Goal: Information Seeking & Learning: Learn about a topic

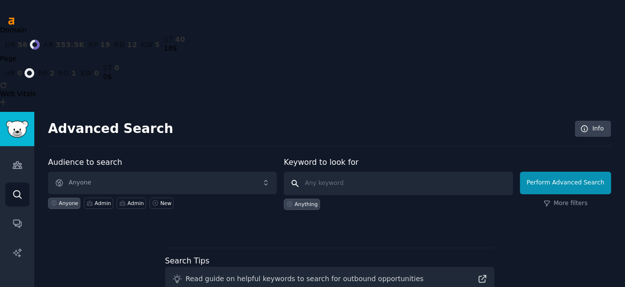
click at [325, 172] on input "text" at bounding box center [398, 184] width 229 height 24
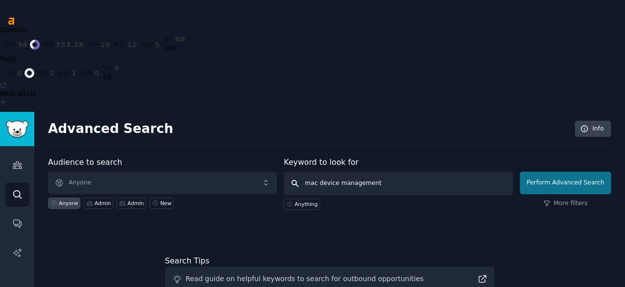
type input "mac device management"
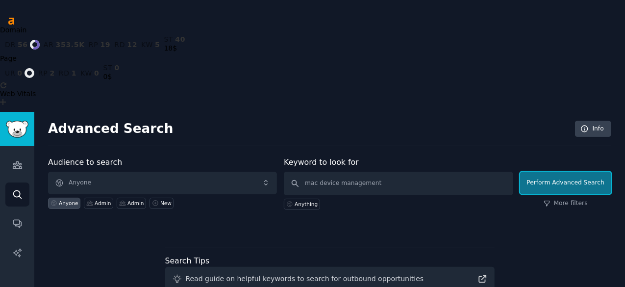
click at [547, 172] on button "Perform Advanced Search" at bounding box center [565, 183] width 91 height 23
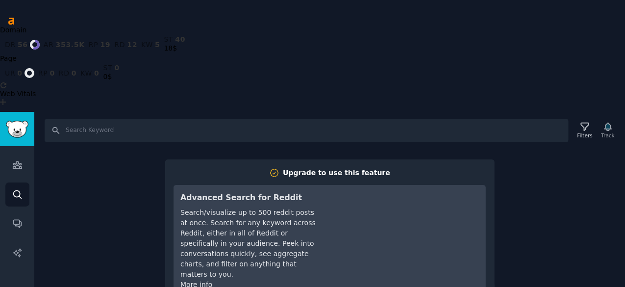
scroll to position [1, 0]
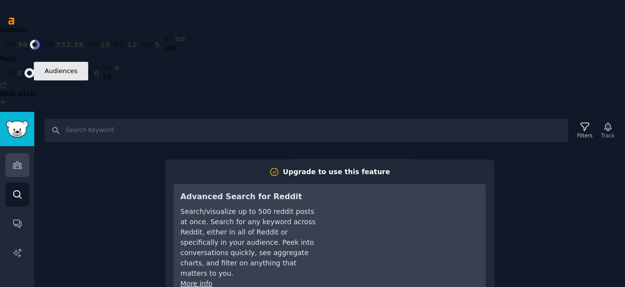
click at [16, 160] on icon "Sidebar" at bounding box center [17, 165] width 10 height 10
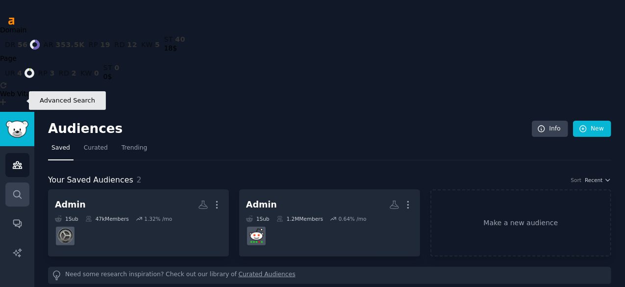
click at [17, 189] on icon "Sidebar" at bounding box center [17, 194] width 10 height 10
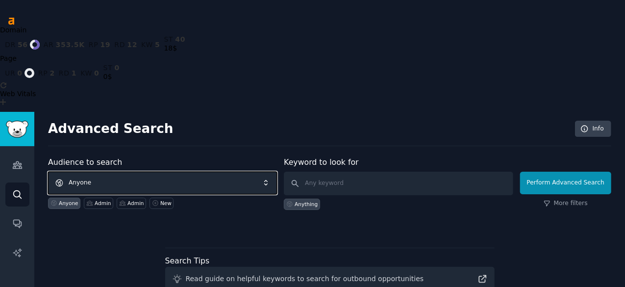
click at [112, 172] on span "Anyone" at bounding box center [162, 183] width 229 height 23
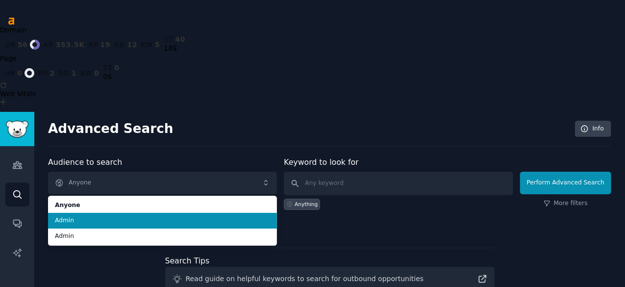
click at [108, 216] on span "Admin" at bounding box center [162, 220] width 215 height 9
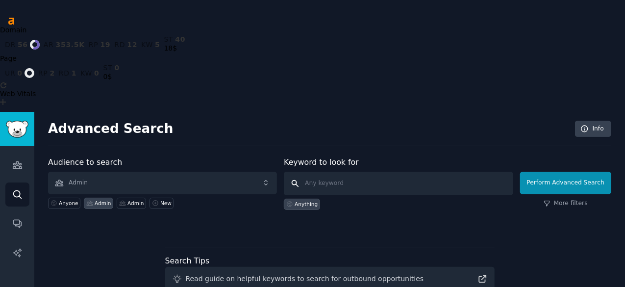
click at [390, 172] on input "text" at bounding box center [398, 184] width 229 height 24
type input "mac device management"
click button "Perform Advanced Search" at bounding box center [565, 183] width 91 height 23
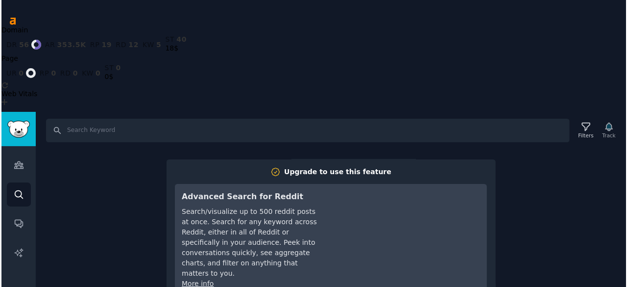
scroll to position [18, 0]
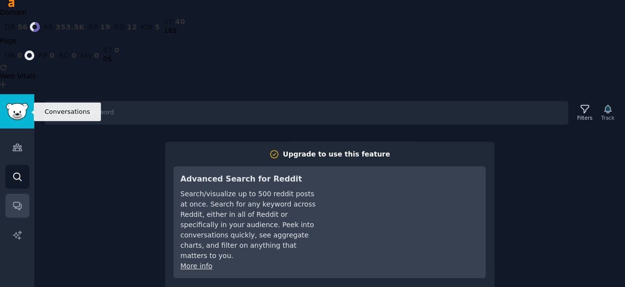
click at [21, 202] on icon "Sidebar" at bounding box center [17, 206] width 8 height 8
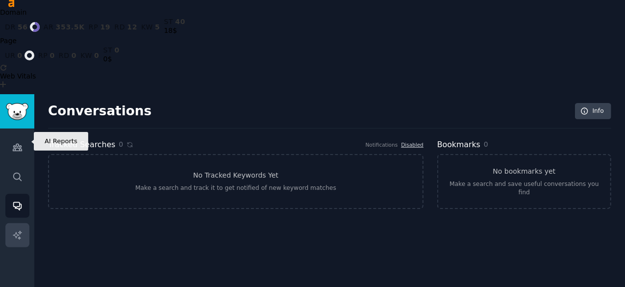
click at [19, 230] on icon "Sidebar" at bounding box center [17, 235] width 10 height 10
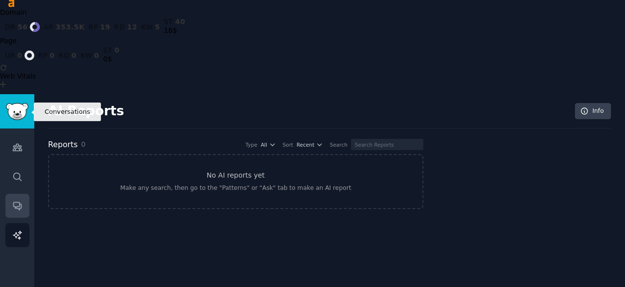
click at [15, 200] on icon "Sidebar" at bounding box center [17, 205] width 10 height 10
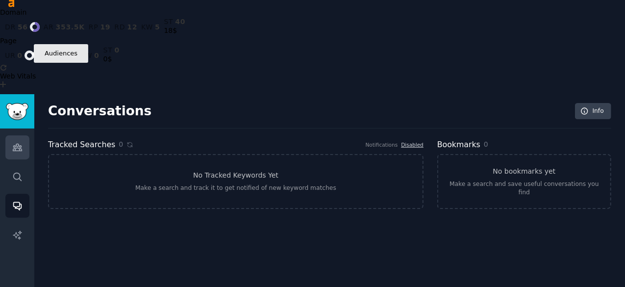
click at [19, 144] on icon "Sidebar" at bounding box center [17, 147] width 9 height 7
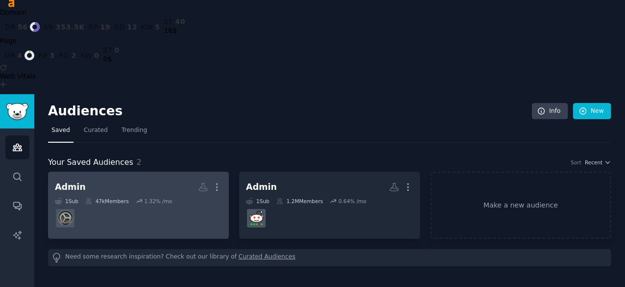
click at [152, 204] on dd at bounding box center [138, 217] width 167 height 27
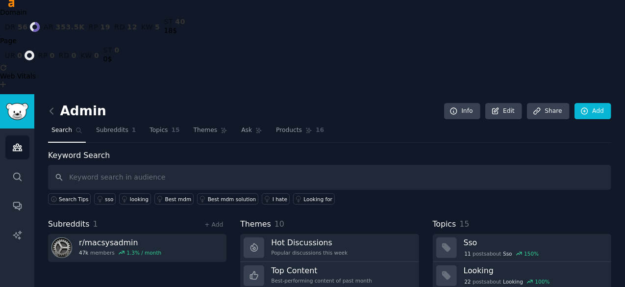
click at [270, 165] on input "text" at bounding box center [329, 177] width 563 height 25
type input "mac device management"
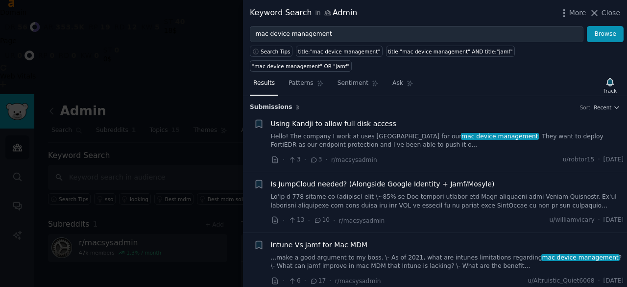
click at [379, 193] on link at bounding box center [447, 201] width 353 height 17
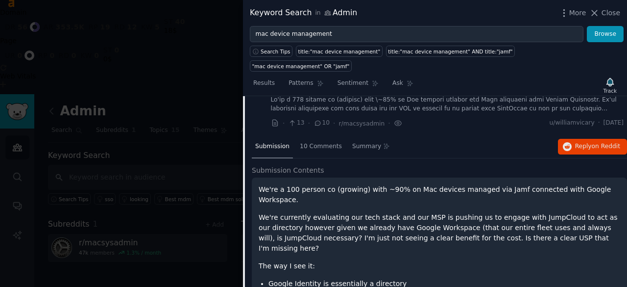
scroll to position [83, 0]
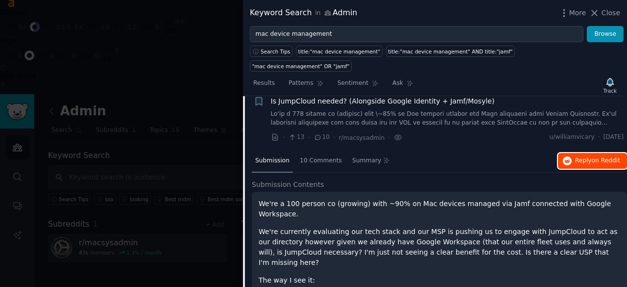
click at [587, 156] on span "Reply on Reddit" at bounding box center [597, 160] width 45 height 9
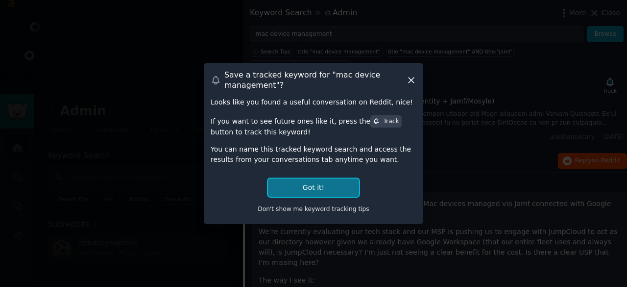
click at [306, 190] on button "Got it!" at bounding box center [313, 187] width 91 height 18
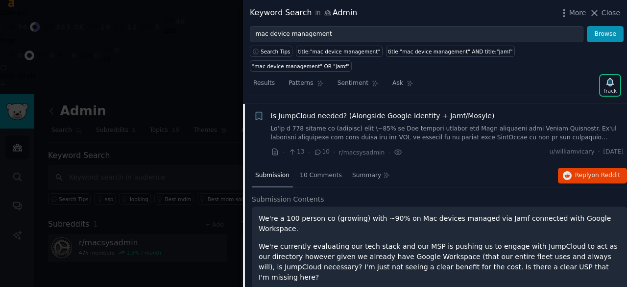
scroll to position [64, 0]
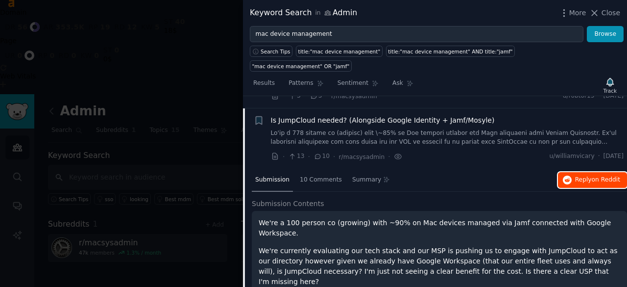
click at [588, 175] on span "Reply on Reddit" at bounding box center [597, 179] width 45 height 9
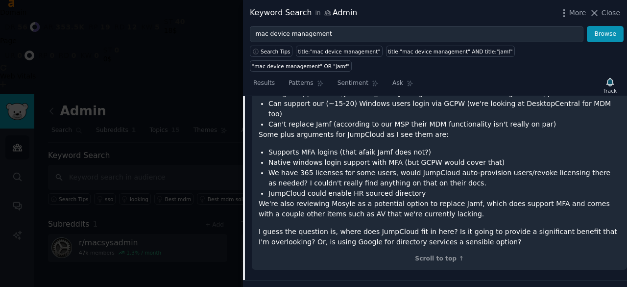
scroll to position [304, 0]
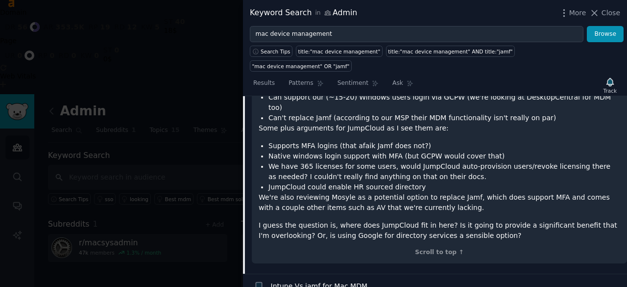
click at [330, 281] on span "Intune Vs jamf for Mac MDM" at bounding box center [319, 286] width 97 height 10
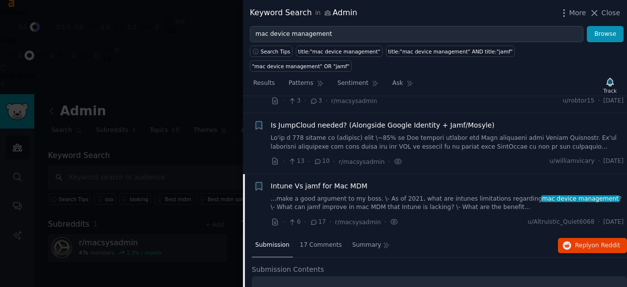
scroll to position [185, 0]
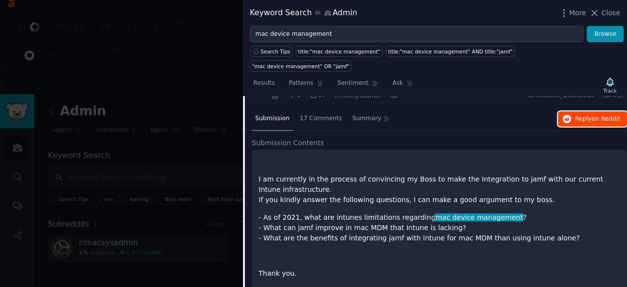
click at [592, 115] on span "on Reddit" at bounding box center [606, 118] width 28 height 7
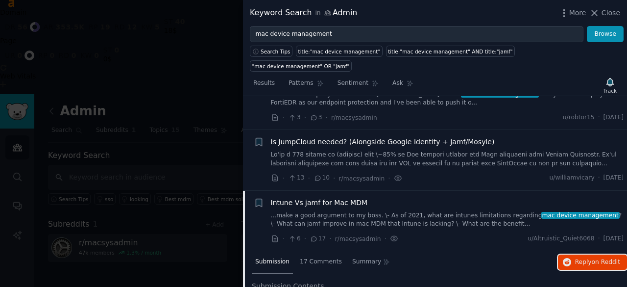
scroll to position [0, 0]
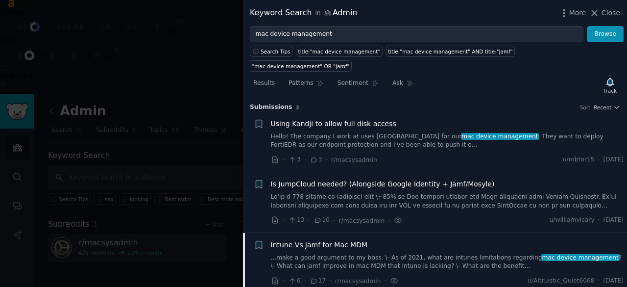
click at [388, 240] on div "Intune Vs jamf for Mac MDM" at bounding box center [447, 245] width 353 height 10
click at [369, 253] on link "...make a good argument to my boss. \- As of 2021, what are intunes limitations…" at bounding box center [447, 261] width 353 height 17
click at [385, 253] on link "...make a good argument to my boss. \- As of 2021, what are intunes limitations…" at bounding box center [447, 261] width 353 height 17
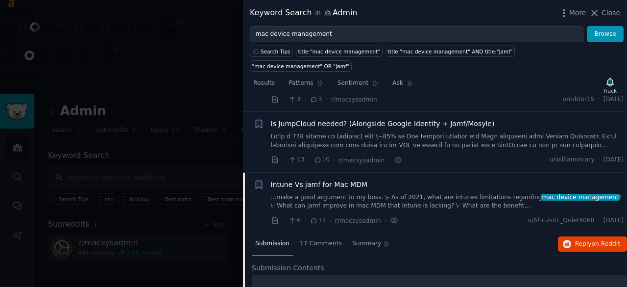
scroll to position [185, 0]
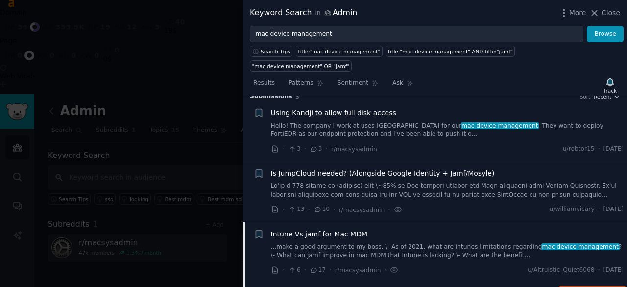
click at [362, 182] on link at bounding box center [447, 190] width 353 height 17
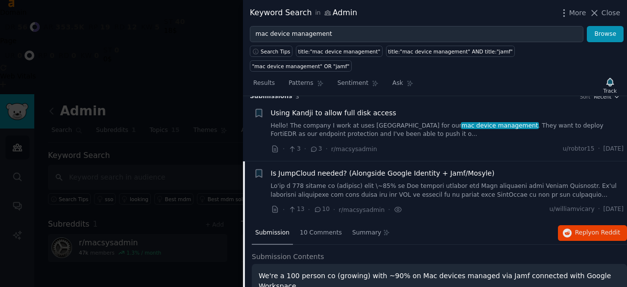
scroll to position [75, 0]
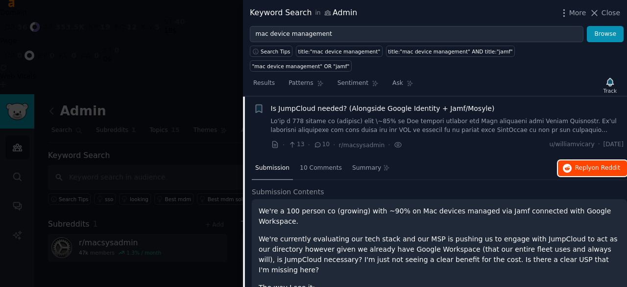
click at [561, 160] on button "Reply on Reddit" at bounding box center [592, 168] width 69 height 16
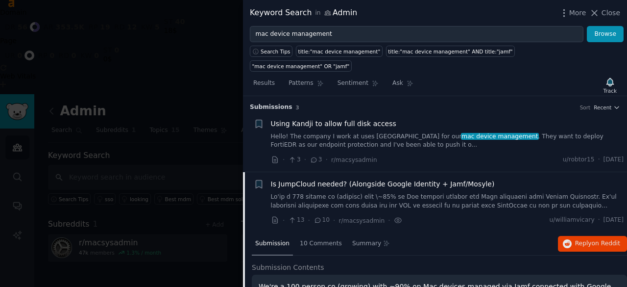
click at [365, 132] on link "Hello! The company I work at uses [GEOGRAPHIC_DATA] for our mac device manageme…" at bounding box center [447, 140] width 353 height 17
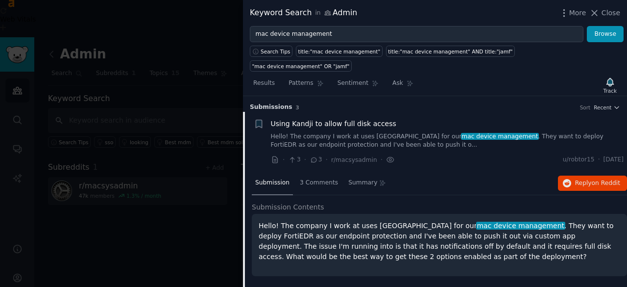
scroll to position [15, 0]
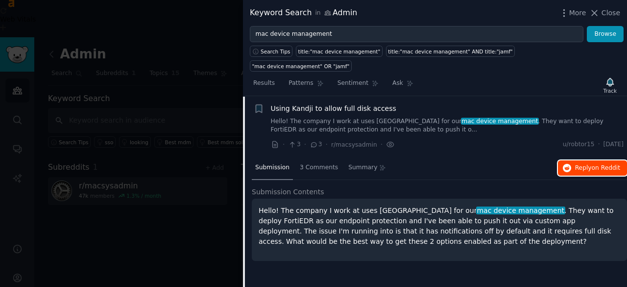
click at [591, 160] on button "Reply on Reddit" at bounding box center [592, 168] width 69 height 16
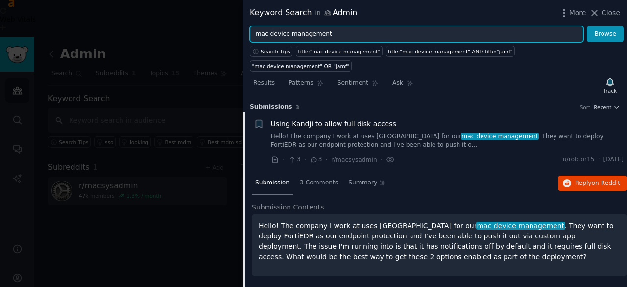
drag, startPoint x: 270, startPoint y: 33, endPoint x: 357, endPoint y: 28, distance: 87.8
click at [357, 28] on input "mac device management" at bounding box center [417, 34] width 334 height 17
type input "mac mdm"
click at [587, 26] on button "Browse" at bounding box center [605, 34] width 37 height 17
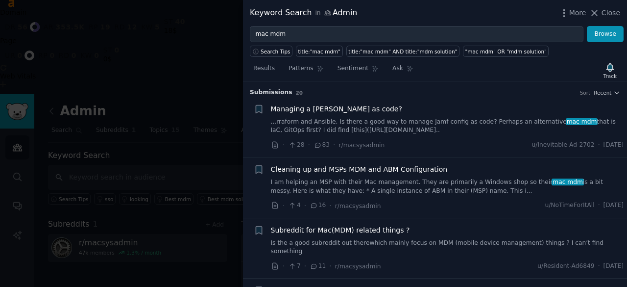
click at [366, 124] on link "...rraform and Ansible. Is there a good way to manage Jamf config as code? Perh…" at bounding box center [447, 126] width 353 height 17
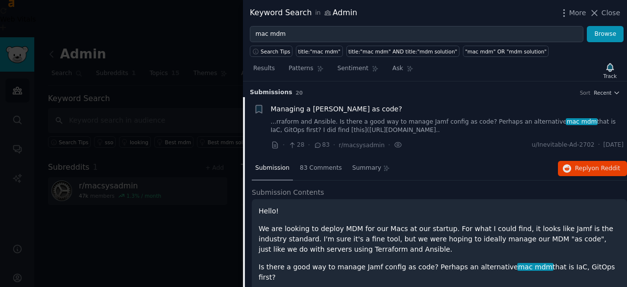
scroll to position [15, 0]
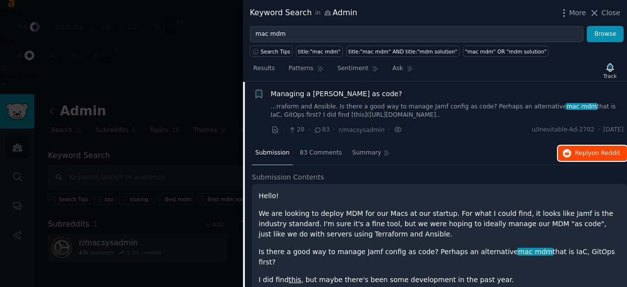
click at [583, 154] on span "Reply on Reddit" at bounding box center [597, 153] width 45 height 9
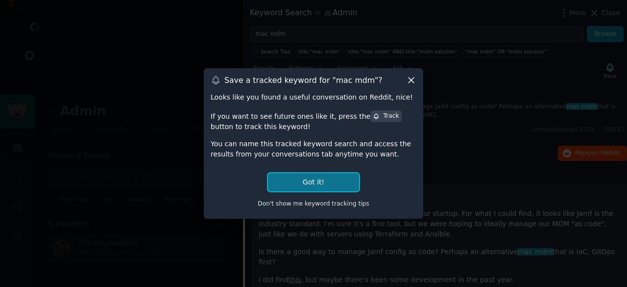
click at [329, 176] on button "Got it!" at bounding box center [313, 182] width 91 height 18
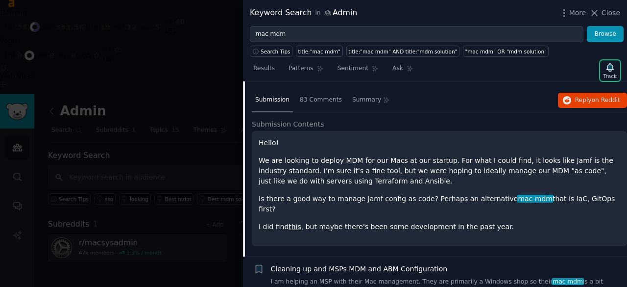
scroll to position [0, 0]
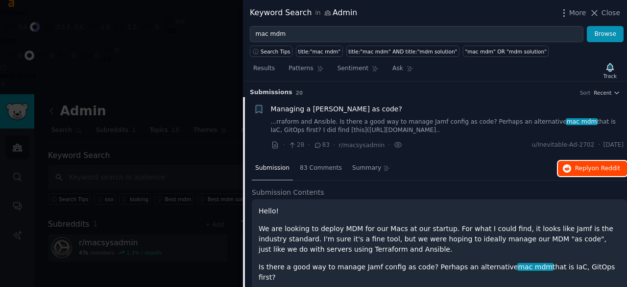
click at [573, 165] on button "Reply on Reddit" at bounding box center [592, 169] width 69 height 16
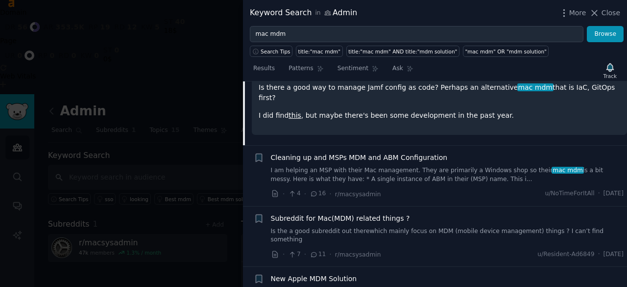
scroll to position [183, 0]
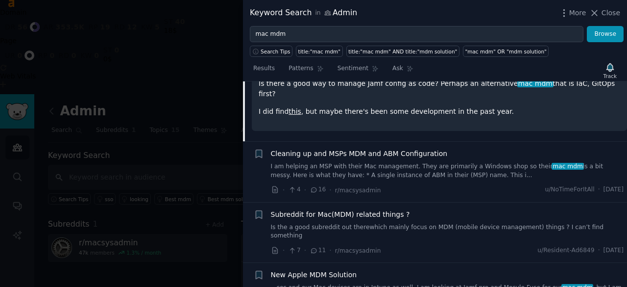
click at [437, 185] on div "· 4 · 16 · r/macsysadmin u/NoTimeForItAll · [DATE]" at bounding box center [447, 190] width 353 height 10
click at [388, 162] on link "I am helping an MSP with their Mac management. They are primarily a Windows sho…" at bounding box center [447, 170] width 353 height 17
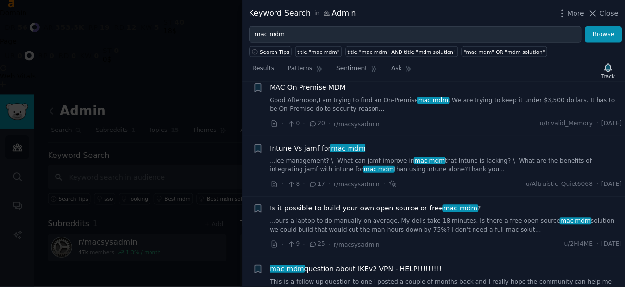
scroll to position [1201, 0]
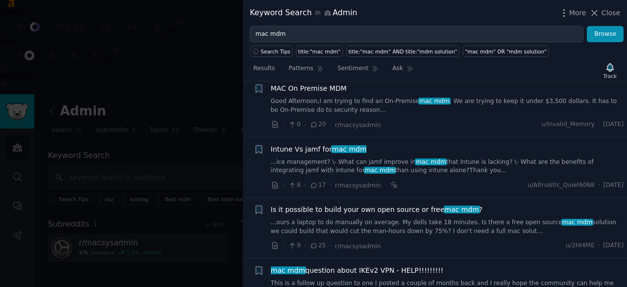
click at [176, 208] on div at bounding box center [313, 143] width 627 height 287
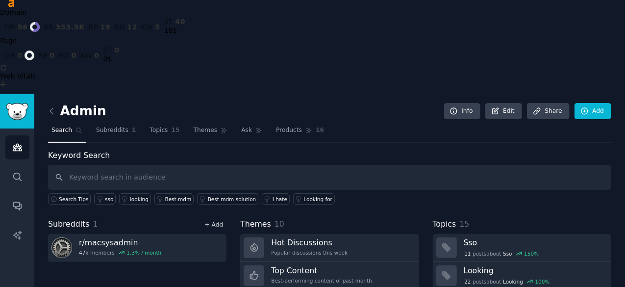
click at [215, 221] on link "+ Add" at bounding box center [213, 224] width 19 height 7
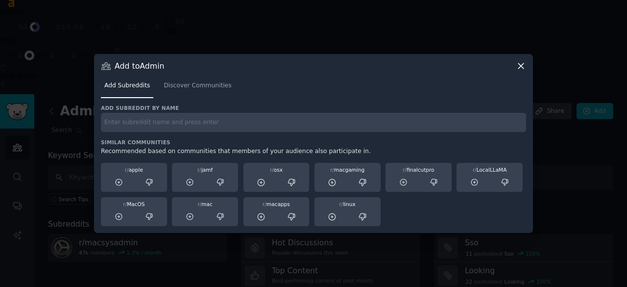
click at [201, 141] on h3 "Similar Communities" at bounding box center [313, 142] width 425 height 7
click at [198, 122] on input "text" at bounding box center [313, 122] width 425 height 19
click at [132, 177] on div at bounding box center [118, 182] width 29 height 12
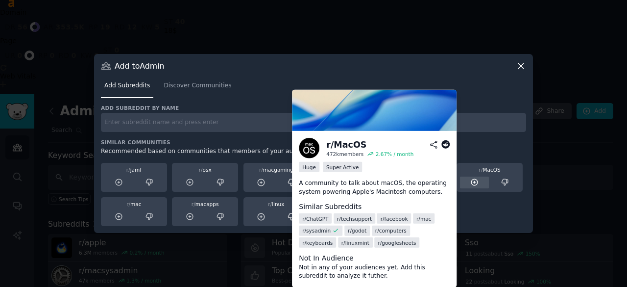
click at [484, 181] on div at bounding box center [474, 182] width 29 height 12
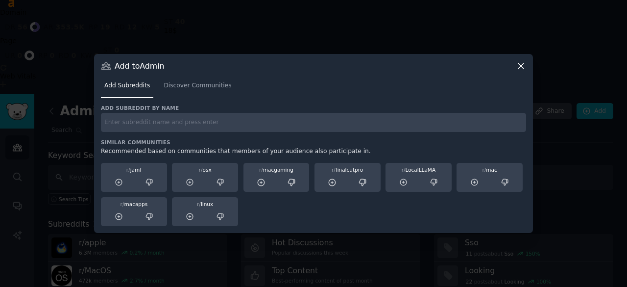
click at [477, 173] on div "r/ mac" at bounding box center [490, 177] width 66 height 29
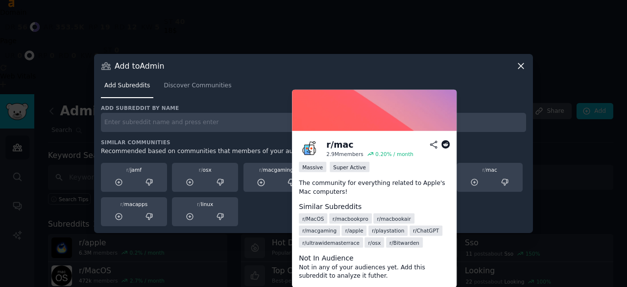
click at [495, 173] on div "r/ mac" at bounding box center [490, 177] width 66 height 29
click at [473, 181] on icon at bounding box center [474, 182] width 9 height 9
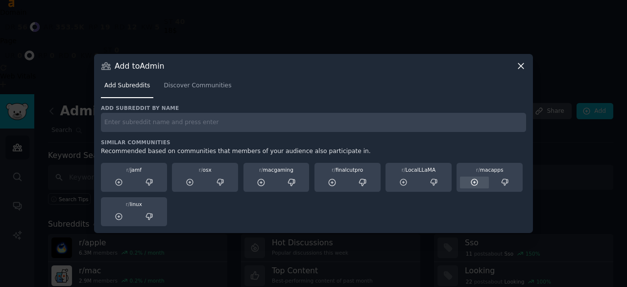
click at [473, 182] on icon at bounding box center [474, 182] width 9 height 9
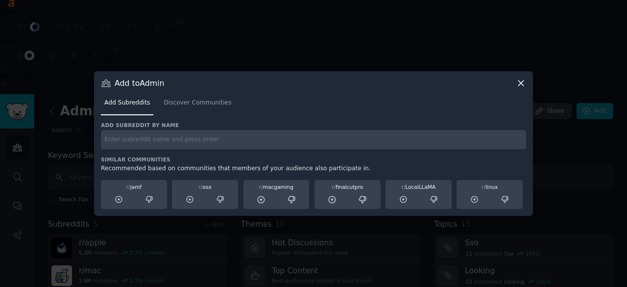
click at [155, 137] on input "text" at bounding box center [313, 139] width 425 height 19
type input "sysadmin"
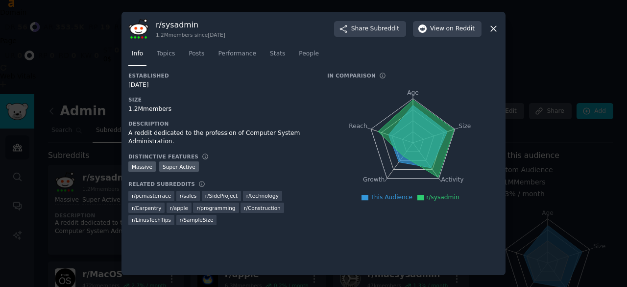
click at [40, 185] on div at bounding box center [313, 143] width 627 height 287
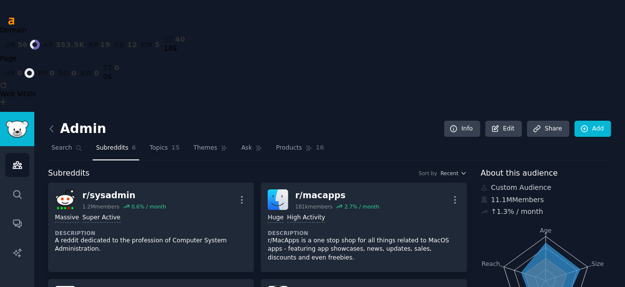
click at [116, 144] on span "Subreddits" at bounding box center [112, 148] width 32 height 9
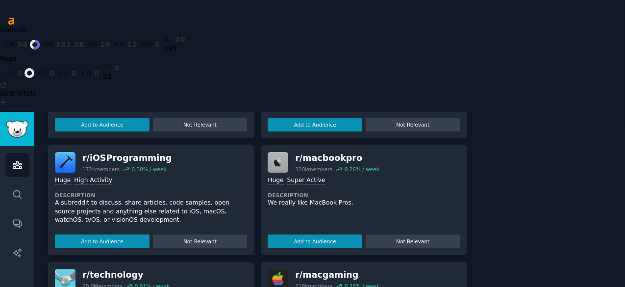
scroll to position [464, 0]
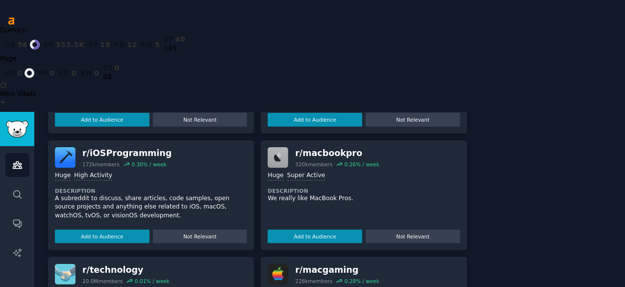
scroll to position [542, 0]
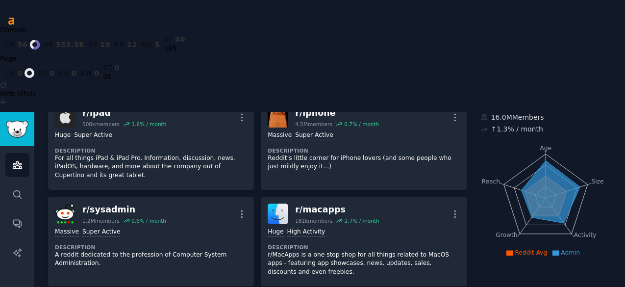
scroll to position [0, 0]
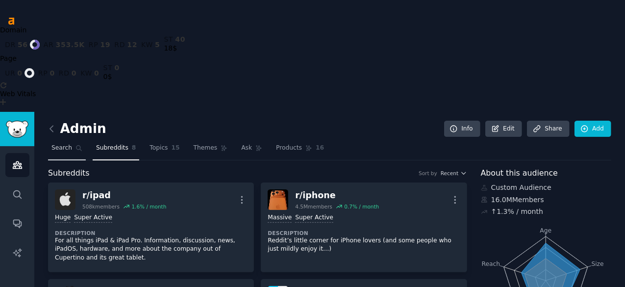
click at [73, 140] on link "Search" at bounding box center [67, 150] width 38 height 20
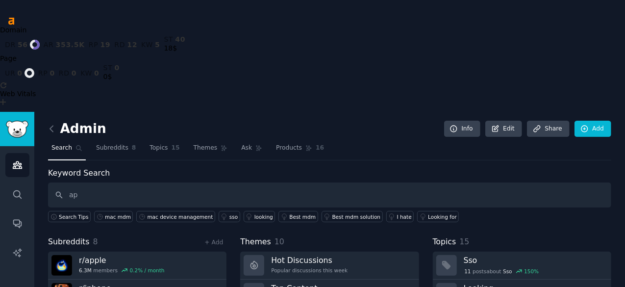
type input "a"
click at [196, 182] on input "text" at bounding box center [329, 194] width 563 height 25
type input "device management"
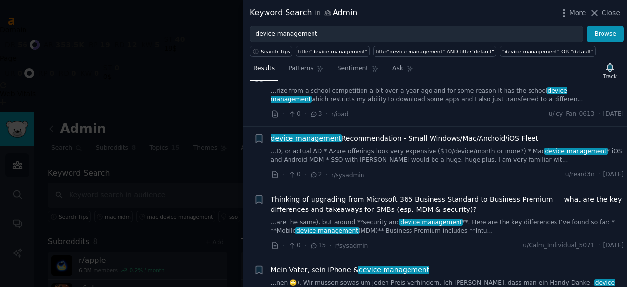
scroll to position [394, 0]
click at [414, 154] on link "...D, or actual AD * Azure offerings look very expensive ($10/device/month or m…" at bounding box center [447, 155] width 353 height 17
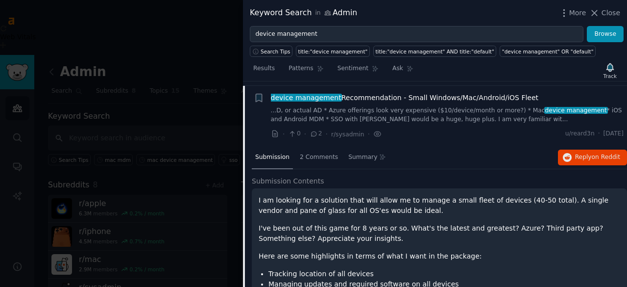
scroll to position [438, 0]
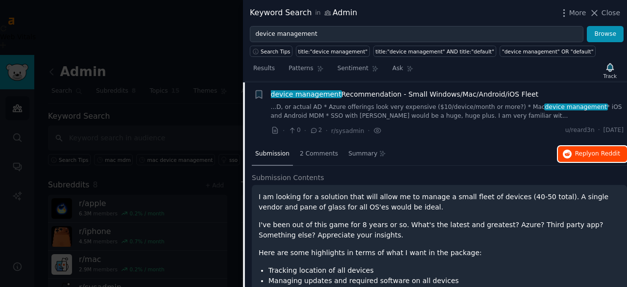
click at [575, 154] on span "Reply on Reddit" at bounding box center [597, 153] width 45 height 9
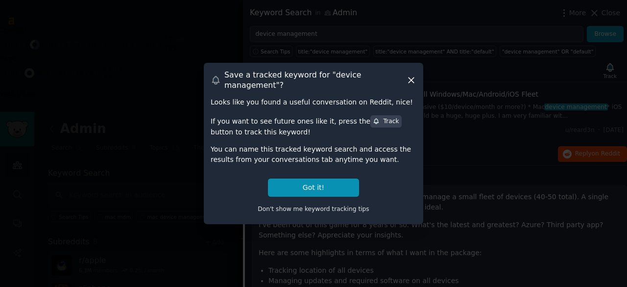
drag, startPoint x: 350, startPoint y: 182, endPoint x: 523, endPoint y: 107, distance: 189.0
click at [523, 107] on div at bounding box center [313, 143] width 627 height 287
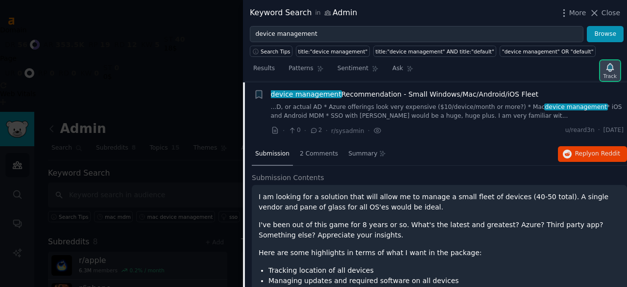
click at [616, 74] on div "Track" at bounding box center [610, 76] width 13 height 7
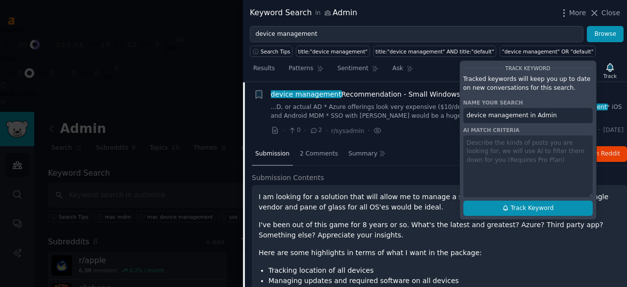
click at [537, 207] on span "Track Keyword" at bounding box center [532, 208] width 43 height 9
type input "device management in Admin"
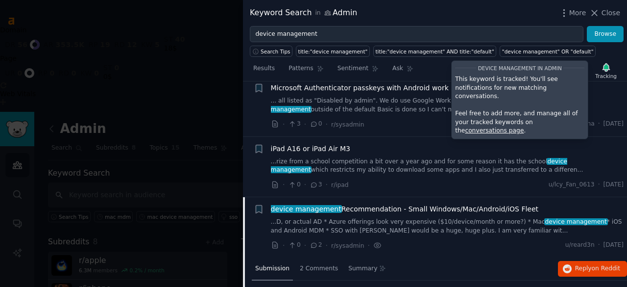
scroll to position [375, 0]
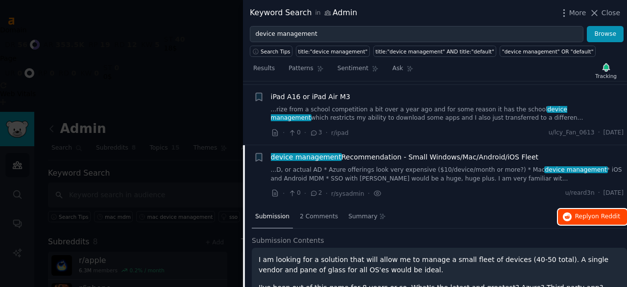
click at [588, 215] on span "Reply on Reddit" at bounding box center [597, 216] width 45 height 9
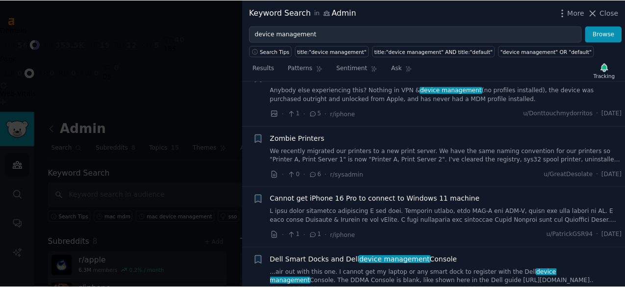
scroll to position [1697, 0]
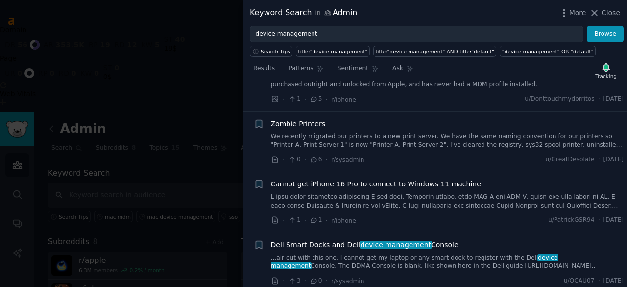
click at [235, 184] on div at bounding box center [313, 143] width 627 height 287
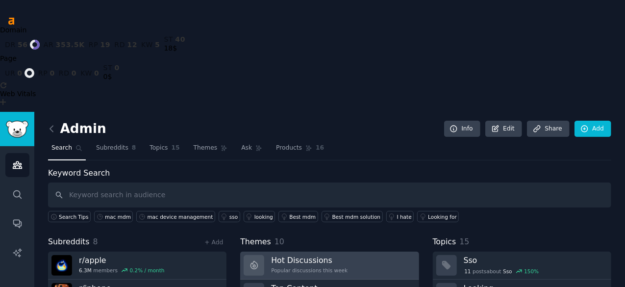
click at [345, 251] on link "Hot Discussions Popular discussions this week" at bounding box center [329, 265] width 178 height 28
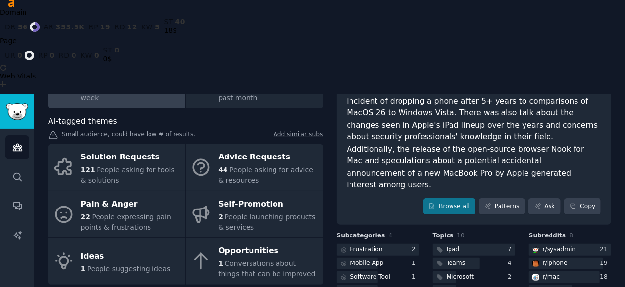
scroll to position [17, 0]
click at [401, 271] on div "Software Tool" at bounding box center [378, 277] width 82 height 12
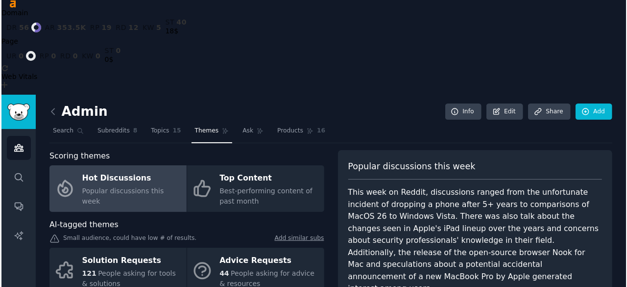
scroll to position [0, 0]
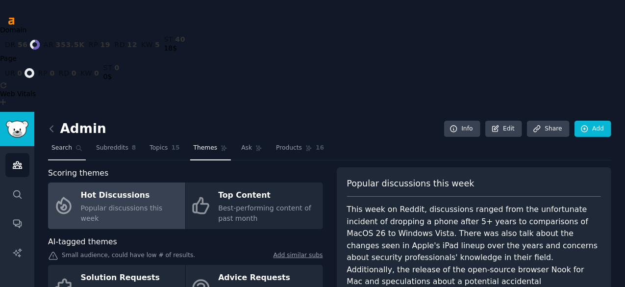
click at [80, 140] on link "Search" at bounding box center [67, 150] width 38 height 20
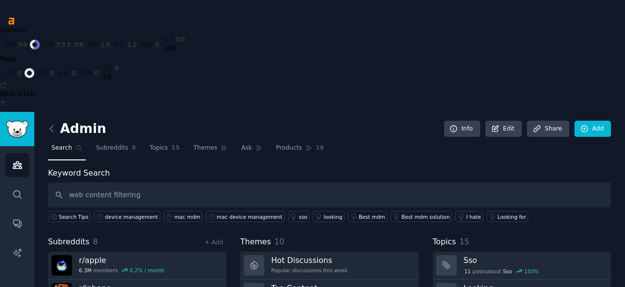
type input "web content filtering"
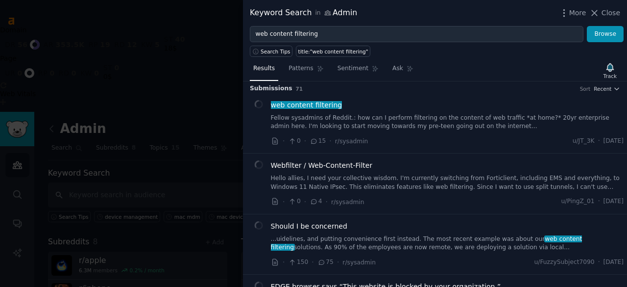
scroll to position [5, 0]
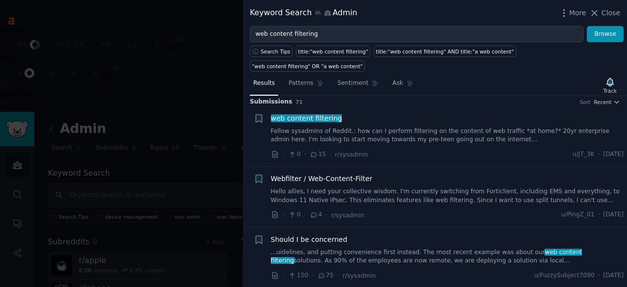
click at [413, 127] on link "Fellow sysadmins of Reddit.: how can I perform filtering on the content of web …" at bounding box center [447, 135] width 353 height 17
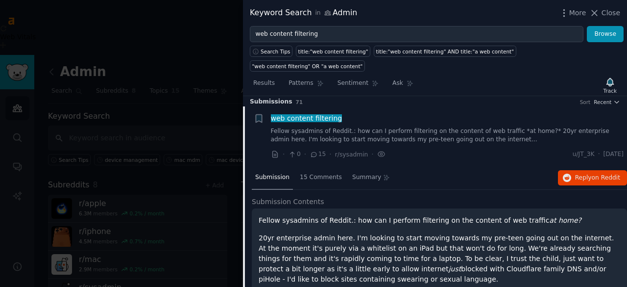
scroll to position [15, 0]
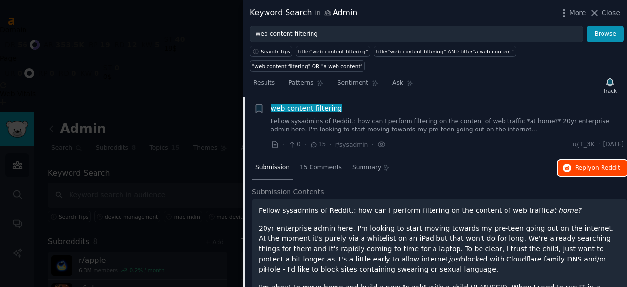
click at [580, 164] on span "Reply on Reddit" at bounding box center [597, 168] width 45 height 9
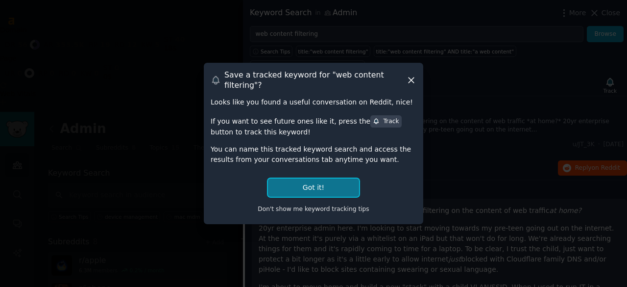
click at [336, 180] on button "Got it!" at bounding box center [313, 187] width 91 height 18
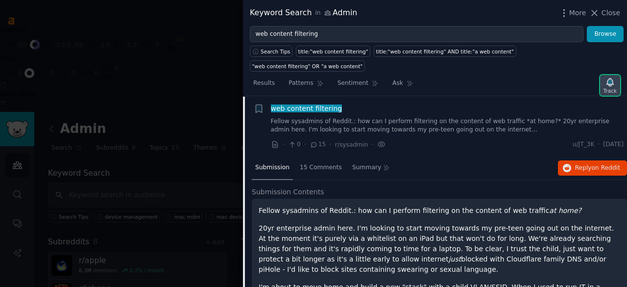
click at [604, 75] on div "Track" at bounding box center [610, 85] width 20 height 21
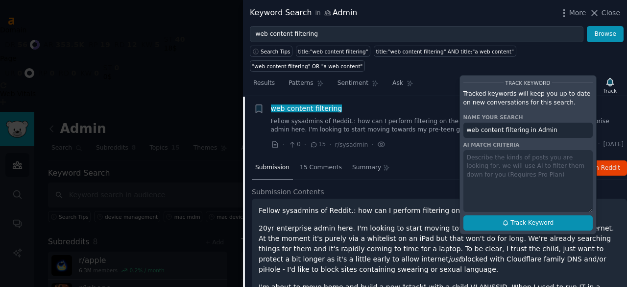
click at [506, 219] on icon at bounding box center [505, 222] width 7 height 7
type input "web content filtering in Admin"
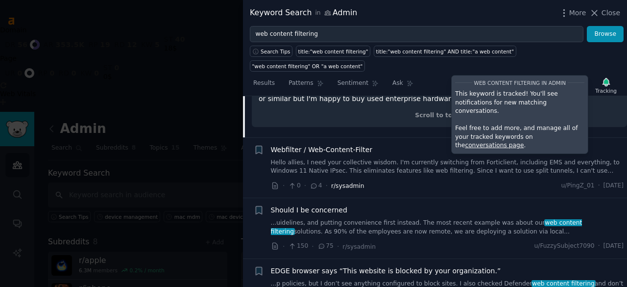
scroll to position [273, 0]
click at [389, 158] on link "Hello allies, I need your collective wisdom. I'm currently switching from Forti…" at bounding box center [447, 166] width 353 height 17
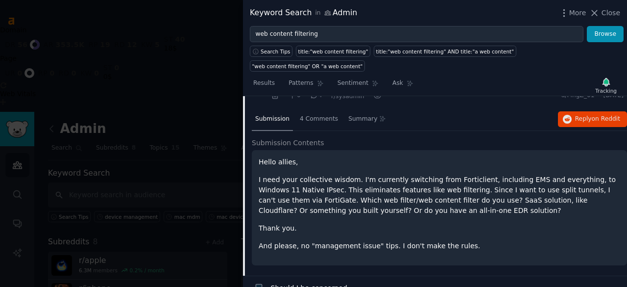
scroll to position [123, 0]
click at [598, 116] on span "on Reddit" at bounding box center [606, 119] width 28 height 7
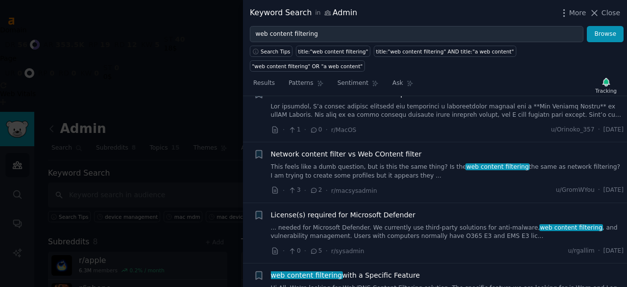
scroll to position [562, 0]
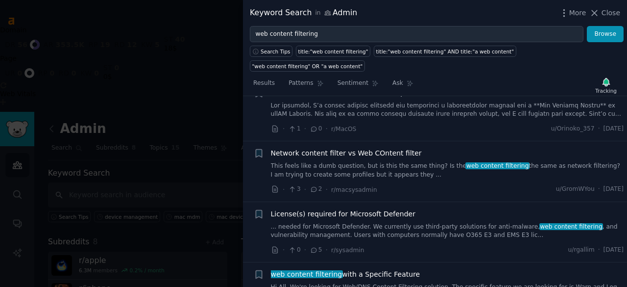
click at [372, 148] on span "Network content filter vs Web COntent filter" at bounding box center [346, 153] width 151 height 10
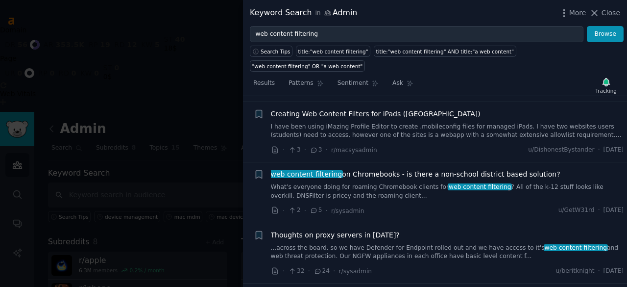
scroll to position [1005, 0]
click at [385, 182] on link "What’s everyone doing for roaming Chromebook clients for web content filtering …" at bounding box center [447, 190] width 353 height 17
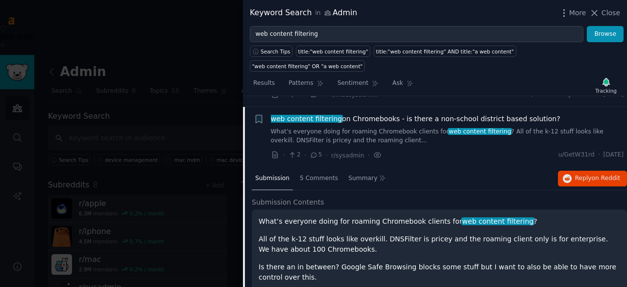
scroll to position [921, 0]
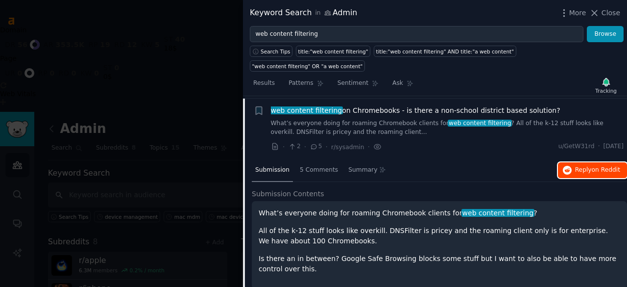
click at [573, 162] on button "Reply on Reddit" at bounding box center [592, 170] width 69 height 16
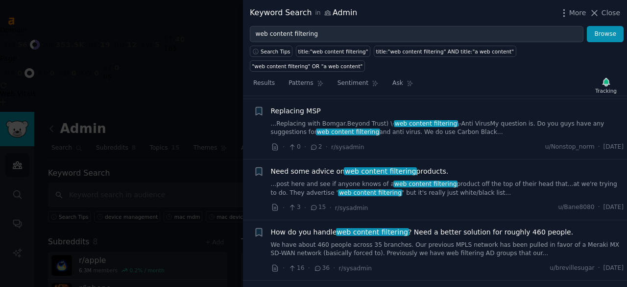
scroll to position [1251, 0]
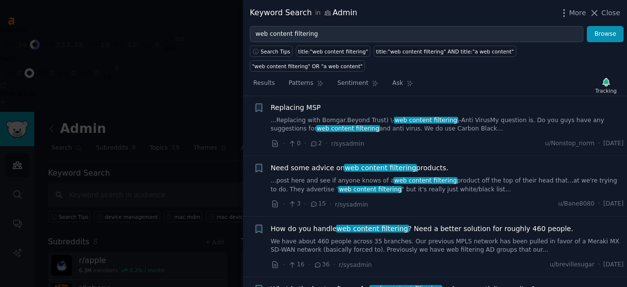
click at [411, 177] on span "web content filtering" at bounding box center [425, 180] width 64 height 7
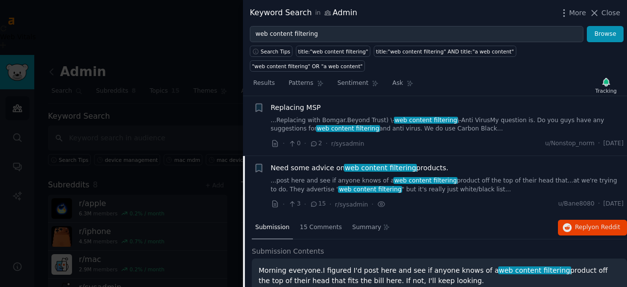
scroll to position [1162, 0]
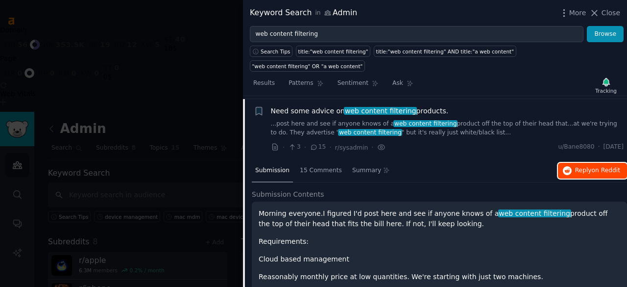
click at [576, 166] on span "Reply on Reddit" at bounding box center [597, 170] width 45 height 9
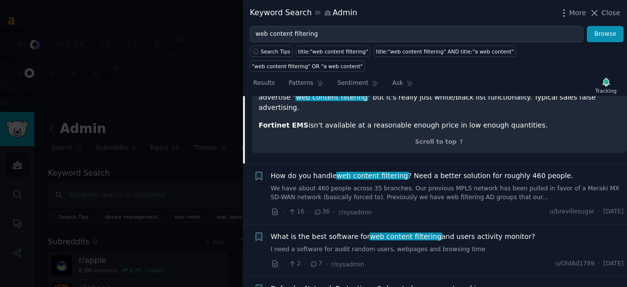
scroll to position [1471, 0]
click at [419, 184] on link "We have about 460 people across 35 branches. Our previous MPLS network has been…" at bounding box center [447, 192] width 353 height 17
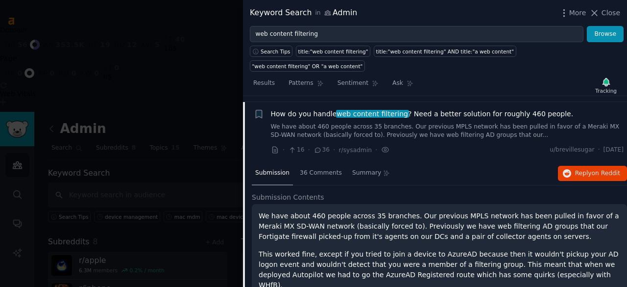
scroll to position [1219, 0]
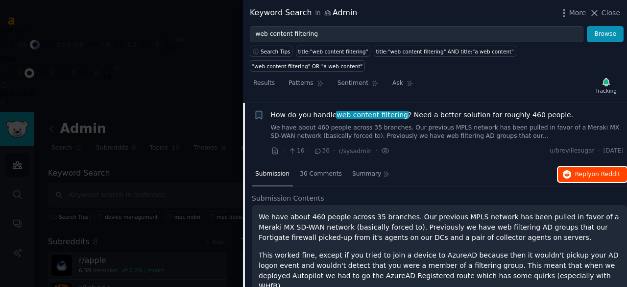
click at [596, 171] on span "on Reddit" at bounding box center [606, 174] width 28 height 7
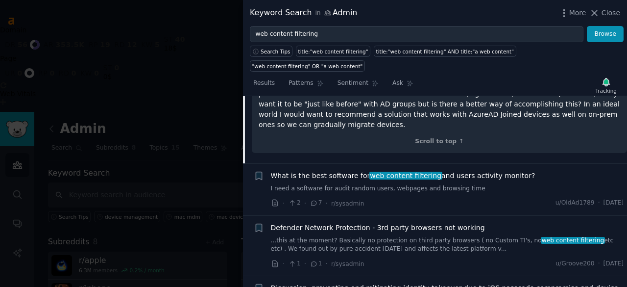
scroll to position [1493, 0]
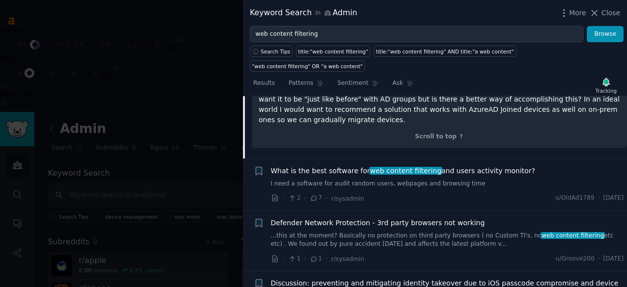
click at [442, 179] on link "I need a software for audit random users, webpages and browsing time" at bounding box center [447, 183] width 353 height 9
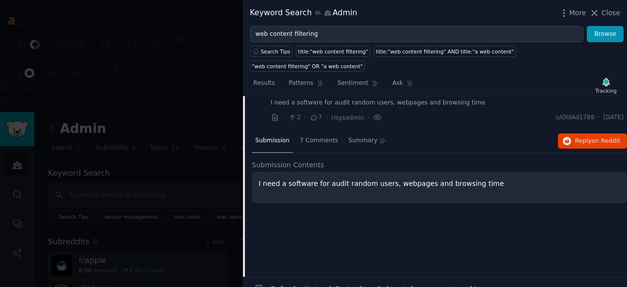
scroll to position [1283, 0]
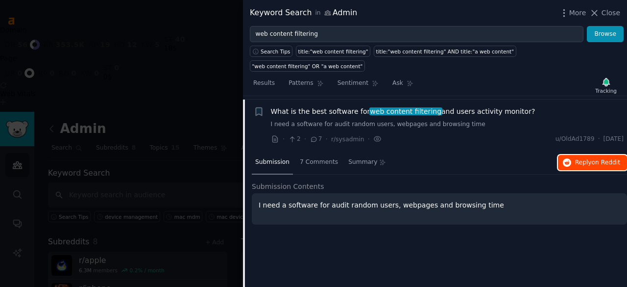
click at [572, 155] on button "Reply on Reddit" at bounding box center [592, 163] width 69 height 16
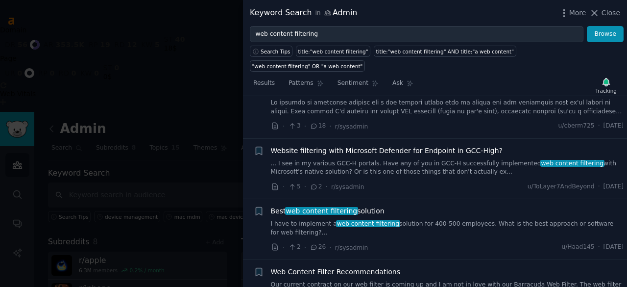
scroll to position [1756, 0]
click at [411, 205] on div "Best web content filtering solution" at bounding box center [447, 210] width 353 height 10
click at [420, 219] on link "I have to implement a web content filtering solution for 400-500 employees. Wha…" at bounding box center [447, 227] width 353 height 17
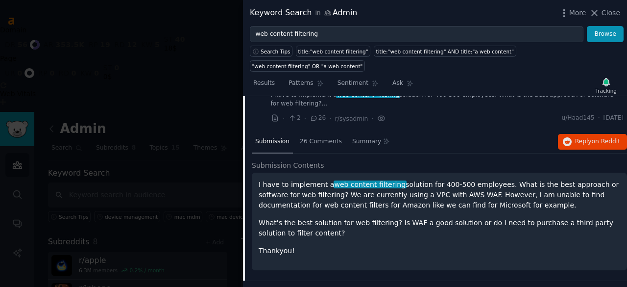
scroll to position [1738, 0]
click at [593, 138] on span "on Reddit" at bounding box center [606, 141] width 28 height 7
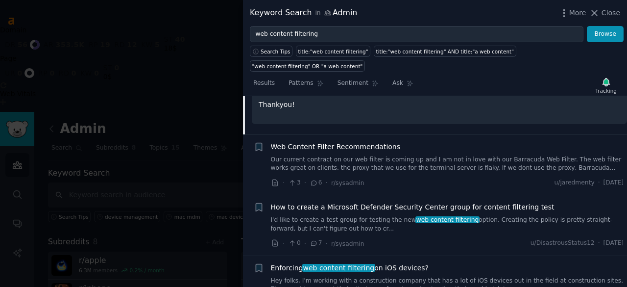
scroll to position [1885, 0]
click at [373, 141] on div "Web Content Filter Recommendations Our current contract on our web filter is co…" at bounding box center [447, 164] width 353 height 47
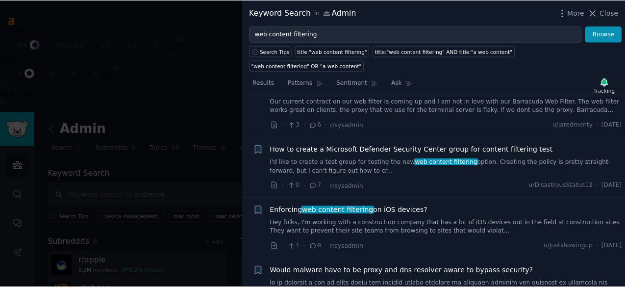
scroll to position [1922, 0]
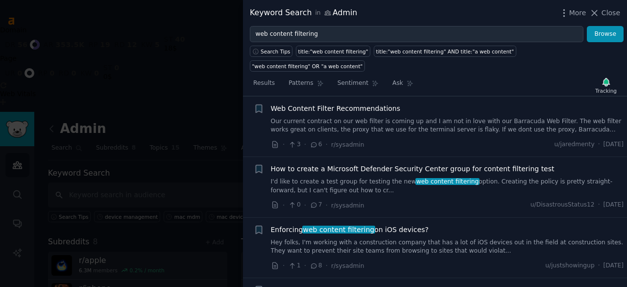
click at [220, 90] on div at bounding box center [313, 143] width 627 height 287
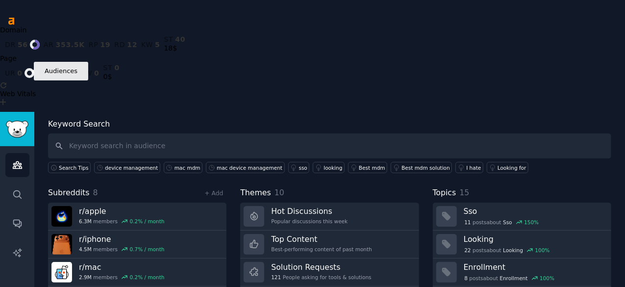
click at [26, 153] on link "Audiences" at bounding box center [17, 165] width 24 height 24
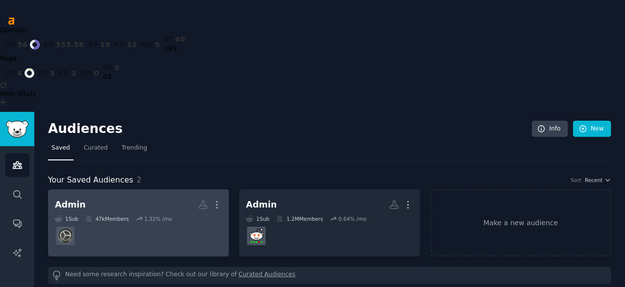
click at [99, 196] on h2 "Admin Custom Audience More" at bounding box center [138, 204] width 167 height 17
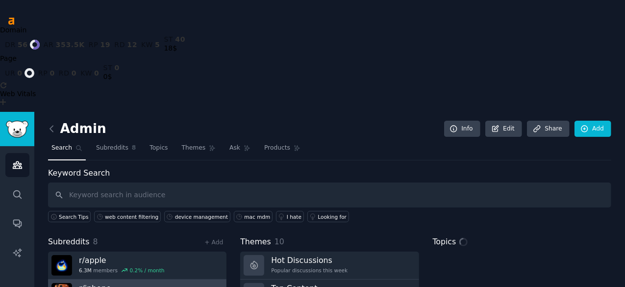
scroll to position [49, 0]
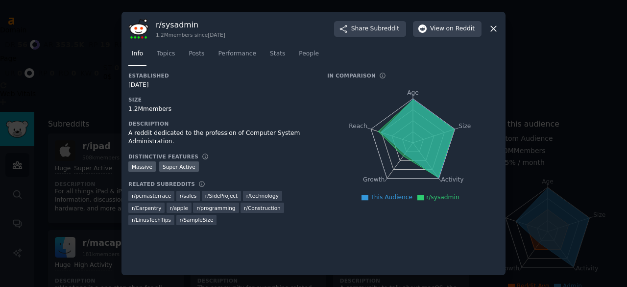
click at [493, 31] on icon at bounding box center [494, 29] width 10 height 10
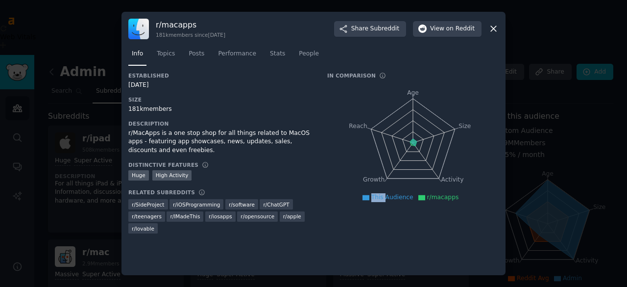
click at [416, 143] on icon at bounding box center [413, 142] width 6 height 7
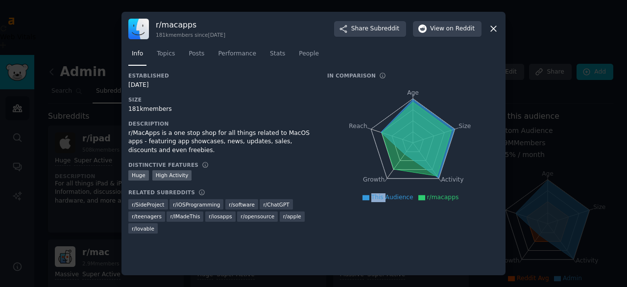
click at [493, 27] on icon at bounding box center [494, 29] width 10 height 10
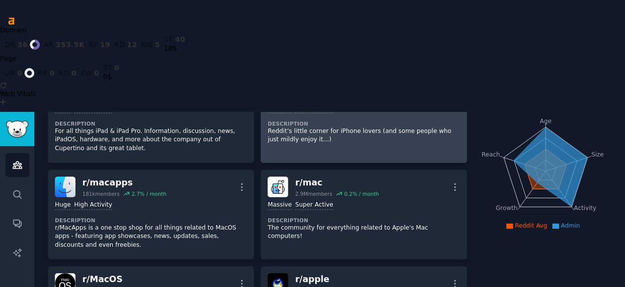
scroll to position [111, 0]
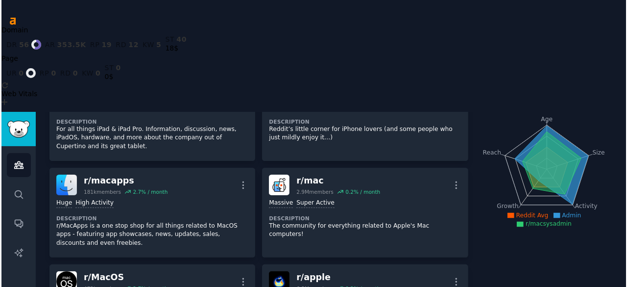
scroll to position [0, 0]
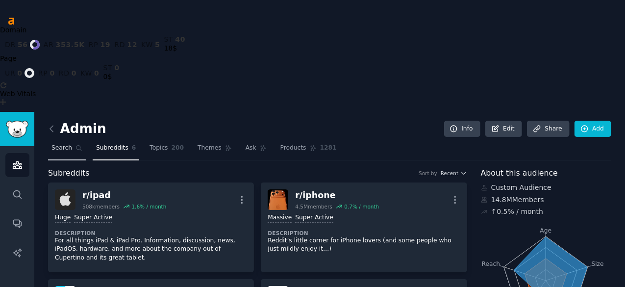
click at [73, 140] on link "Search" at bounding box center [67, 150] width 38 height 20
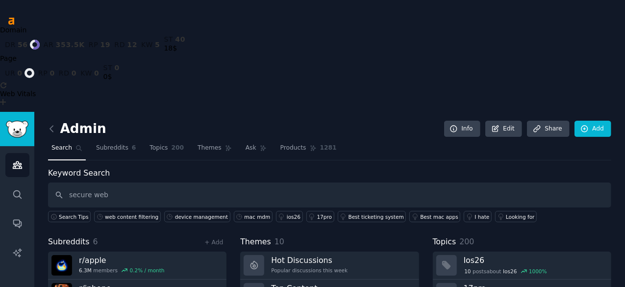
type input "secure web"
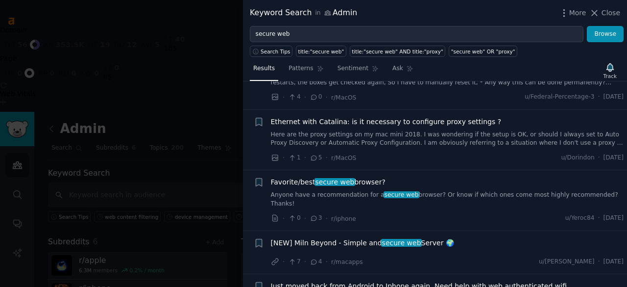
scroll to position [231, 0]
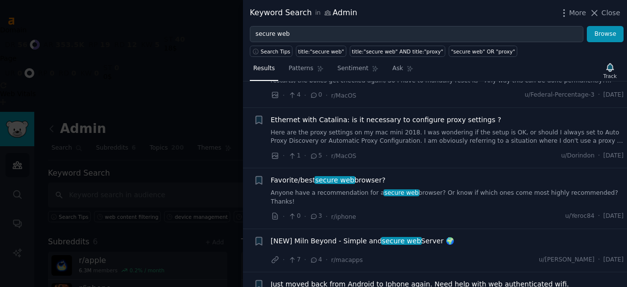
click at [343, 191] on link "Anyone have a recommendation for a secure web browser? Or know if which ones co…" at bounding box center [447, 197] width 353 height 17
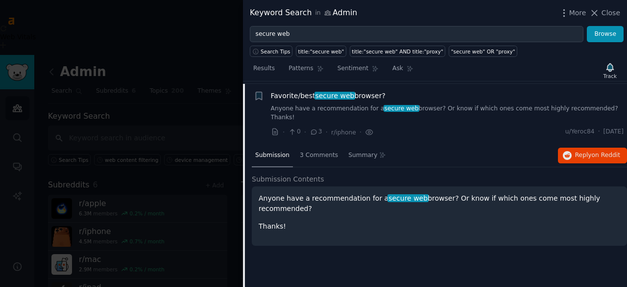
scroll to position [317, 0]
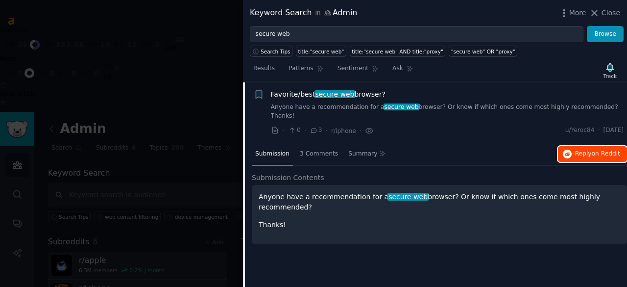
click at [601, 150] on span "on Reddit" at bounding box center [606, 153] width 28 height 7
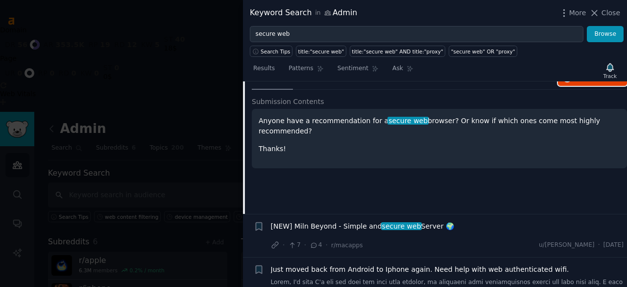
scroll to position [413, 0]
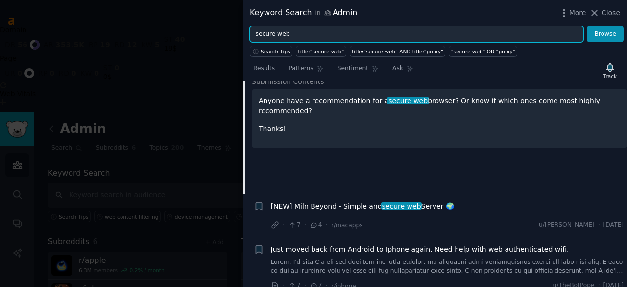
click at [296, 35] on input "secure web" at bounding box center [417, 34] width 334 height 17
drag, startPoint x: 273, startPoint y: 33, endPoint x: 212, endPoint y: 45, distance: 62.3
click at [212, 45] on div "Keyword Search in Admin More Close secure web Browse Search Tips title:"secure …" at bounding box center [313, 143] width 627 height 287
click at [294, 32] on input "web" at bounding box center [417, 34] width 334 height 17
type input "web security"
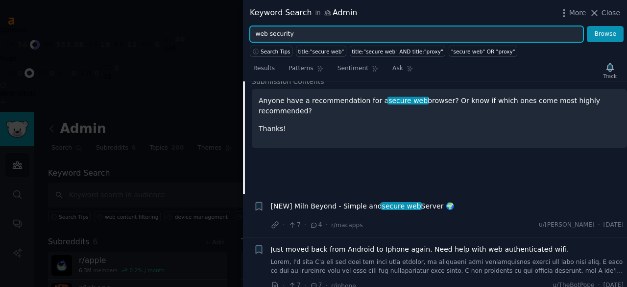
click at [587, 26] on button "Browse" at bounding box center [605, 34] width 37 height 17
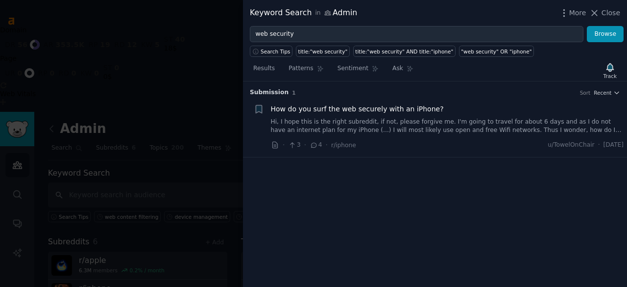
click at [346, 118] on link "Hi, I hope this is the right subreddit, if not, please forgive me. I'm going to…" at bounding box center [447, 126] width 353 height 17
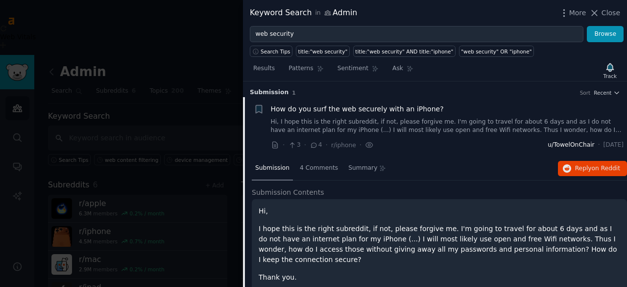
scroll to position [15, 0]
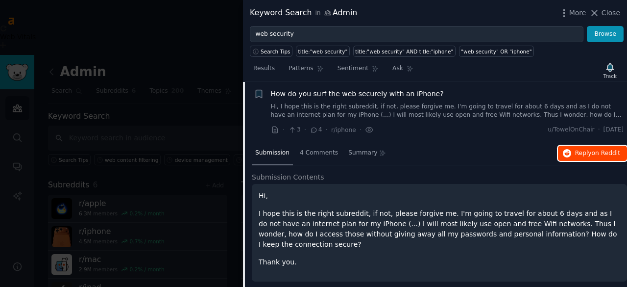
click at [582, 155] on span "Reply on Reddit" at bounding box center [597, 153] width 45 height 9
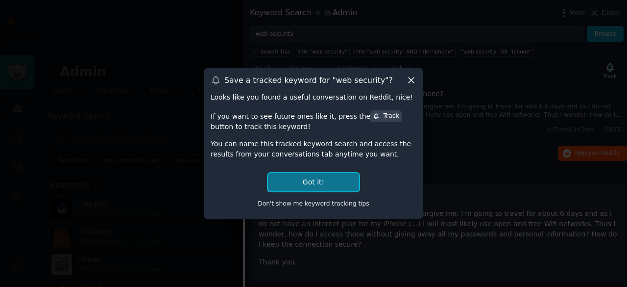
click at [337, 183] on button "Got it!" at bounding box center [313, 182] width 91 height 18
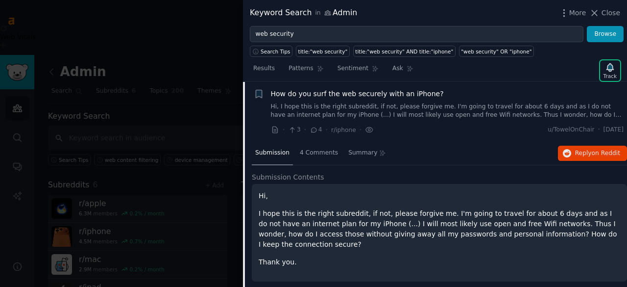
scroll to position [16, 0]
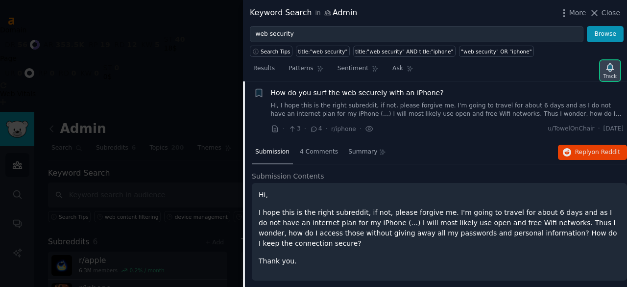
click at [604, 69] on div "Track" at bounding box center [610, 70] width 20 height 21
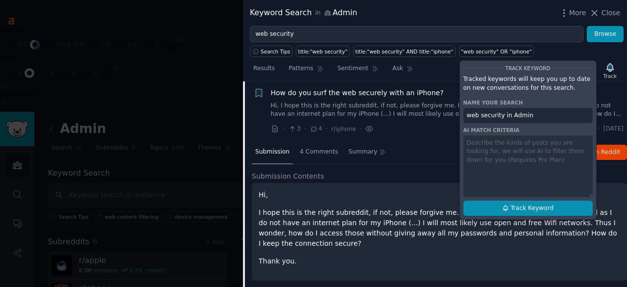
click at [503, 205] on button "Track Keyword" at bounding box center [528, 208] width 129 height 16
type input "web security in Admin"
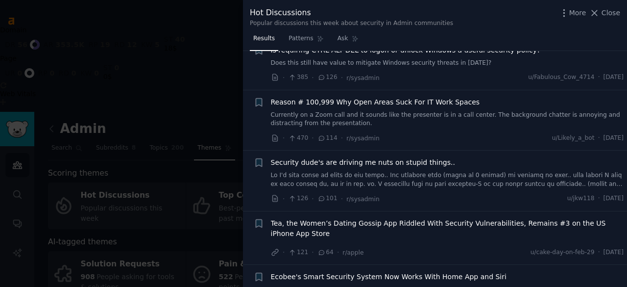
scroll to position [324, 0]
